Goal: Check status

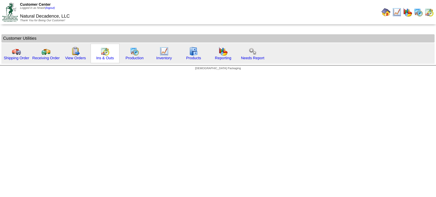
click at [108, 49] on div "Ins & Outs" at bounding box center [104, 54] width 29 height 20
click at [102, 51] on img at bounding box center [104, 51] width 9 height 9
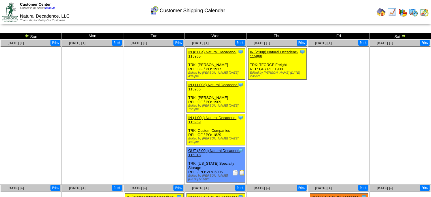
click at [403, 35] on img at bounding box center [404, 35] width 5 height 5
